Goal: Contribute content

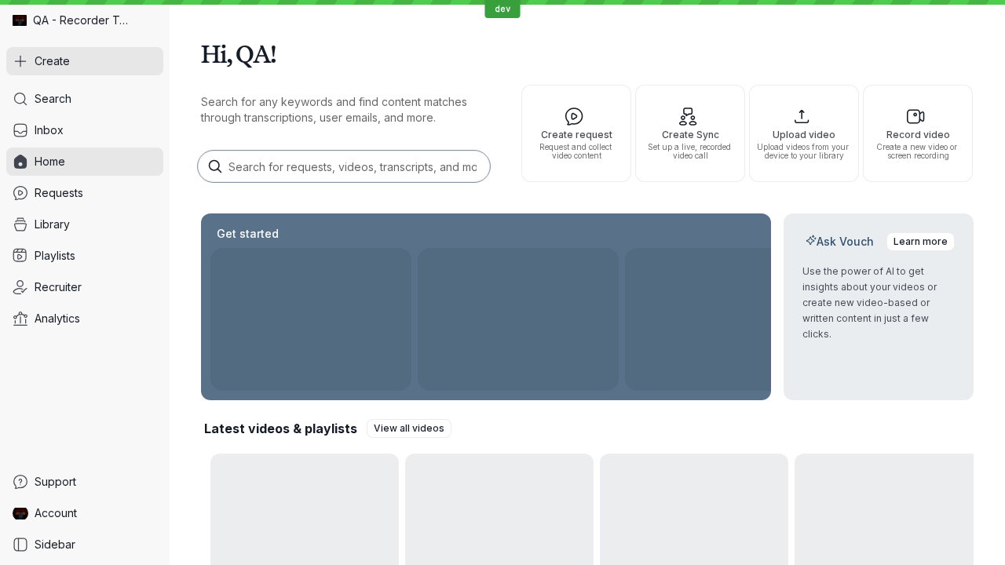
click at [85, 61] on button "Create" at bounding box center [84, 61] width 157 height 28
